Goal: Find specific page/section: Find specific page/section

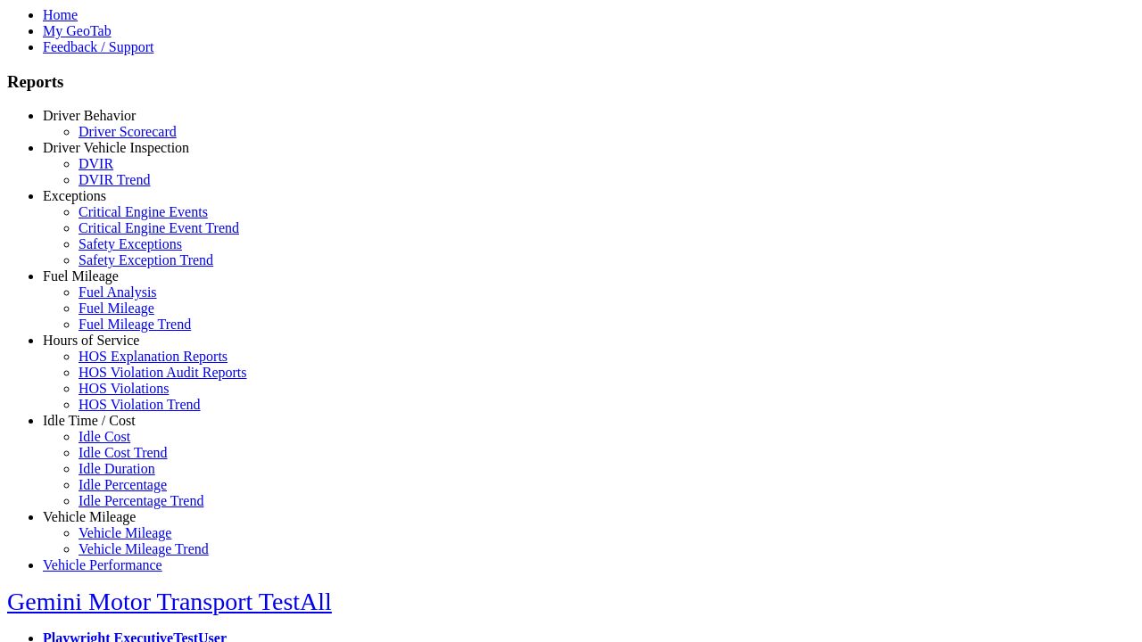
click at [103, 428] on link "Idle Time / Cost" at bounding box center [89, 420] width 93 height 15
click at [116, 444] on link "Idle Cost" at bounding box center [105, 436] width 52 height 15
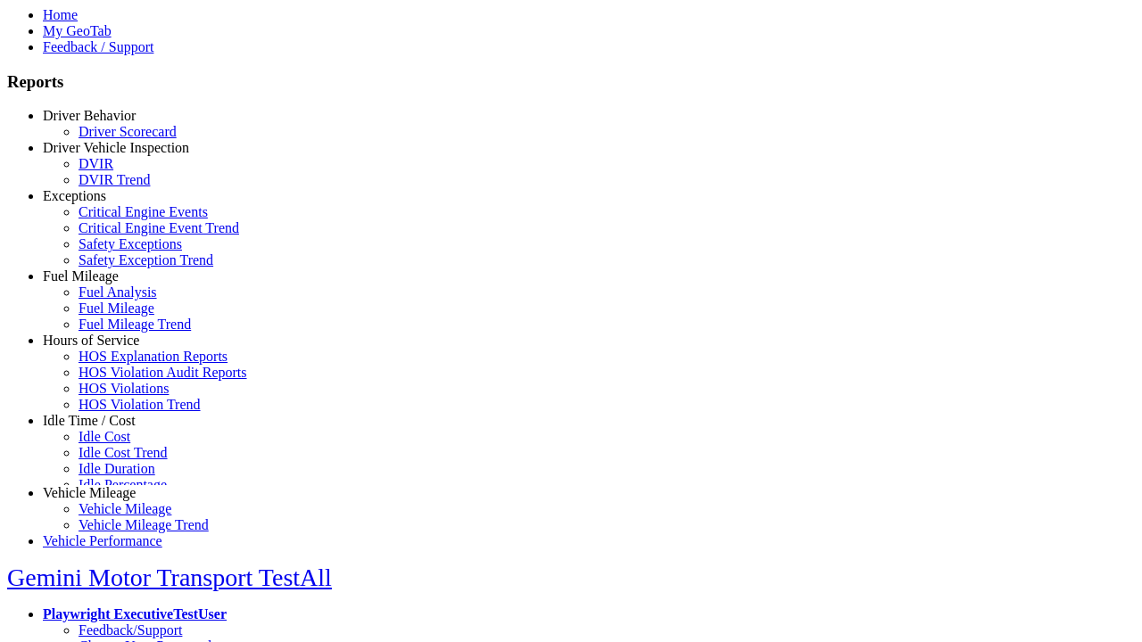
scroll to position [4, 0]
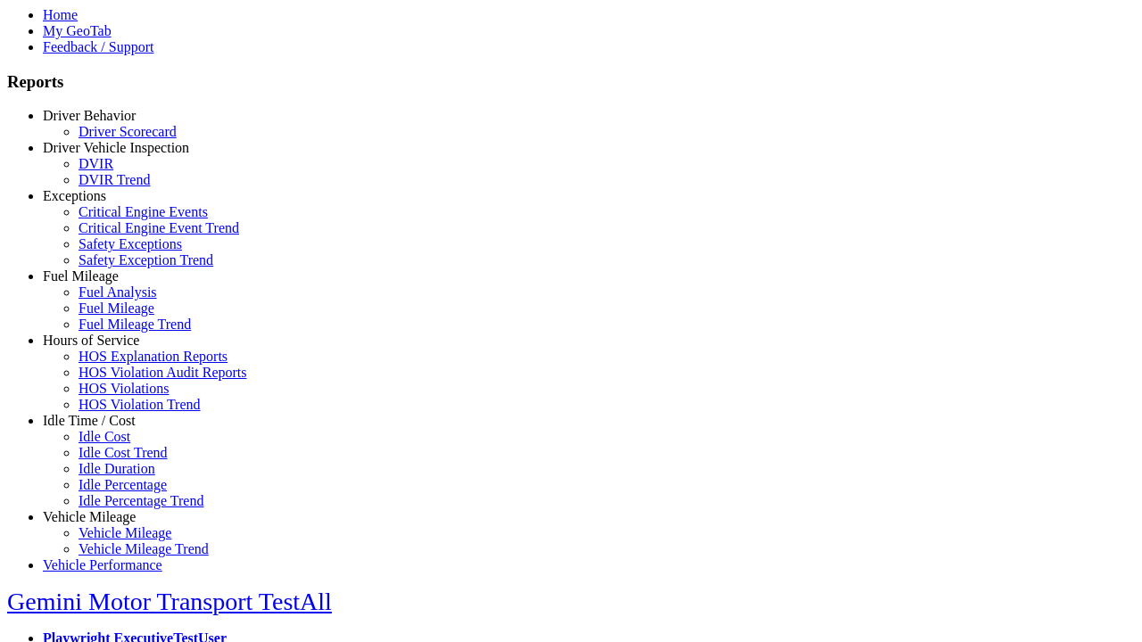
select select
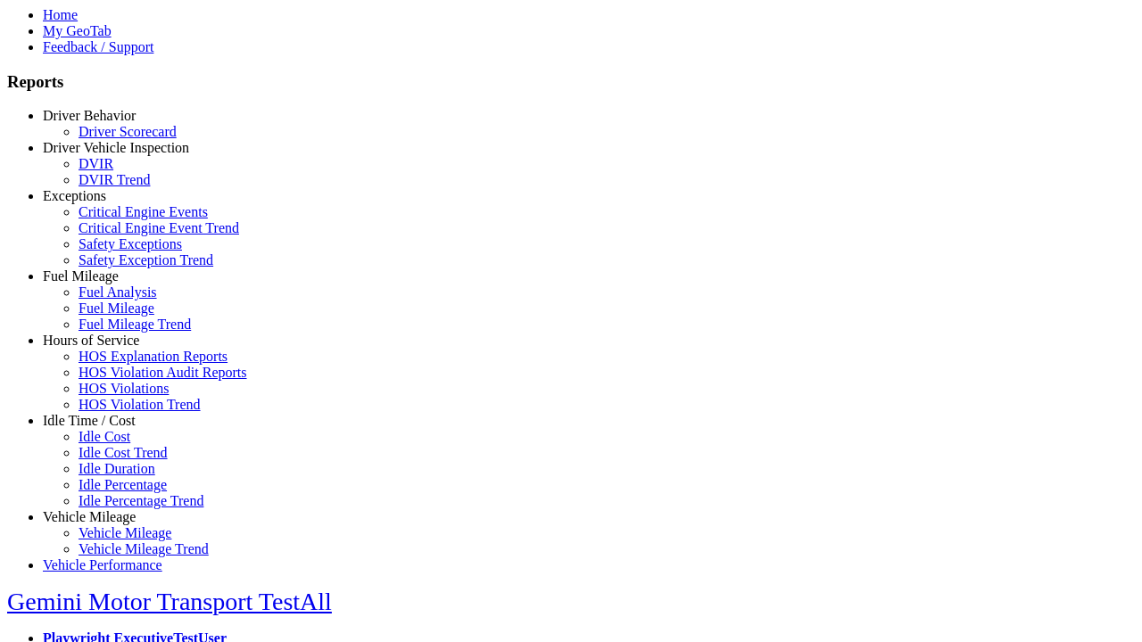
select select
